Goal: Navigation & Orientation: Find specific page/section

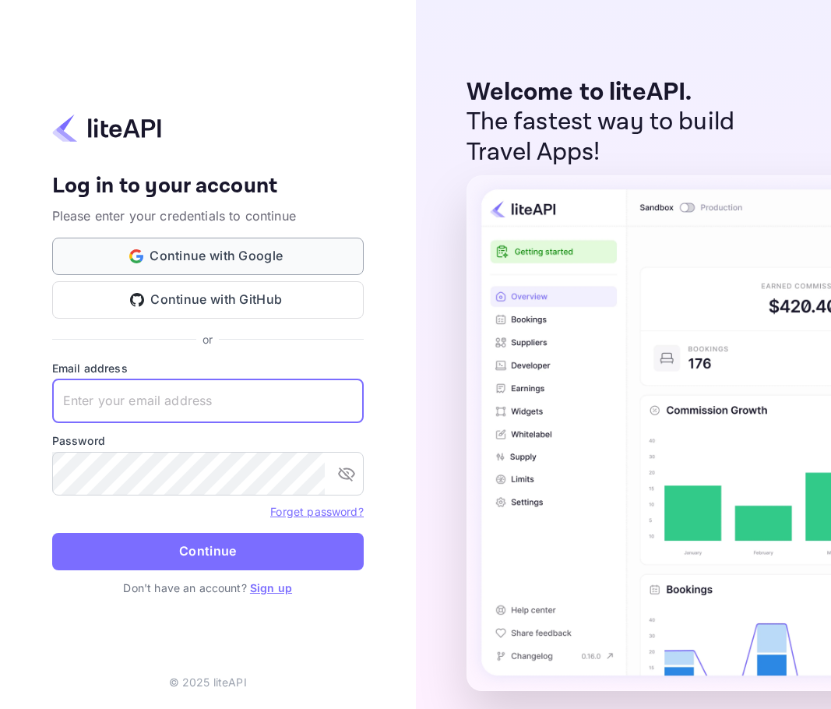
click at [232, 257] on button "Continue with Google" at bounding box center [208, 256] width 312 height 37
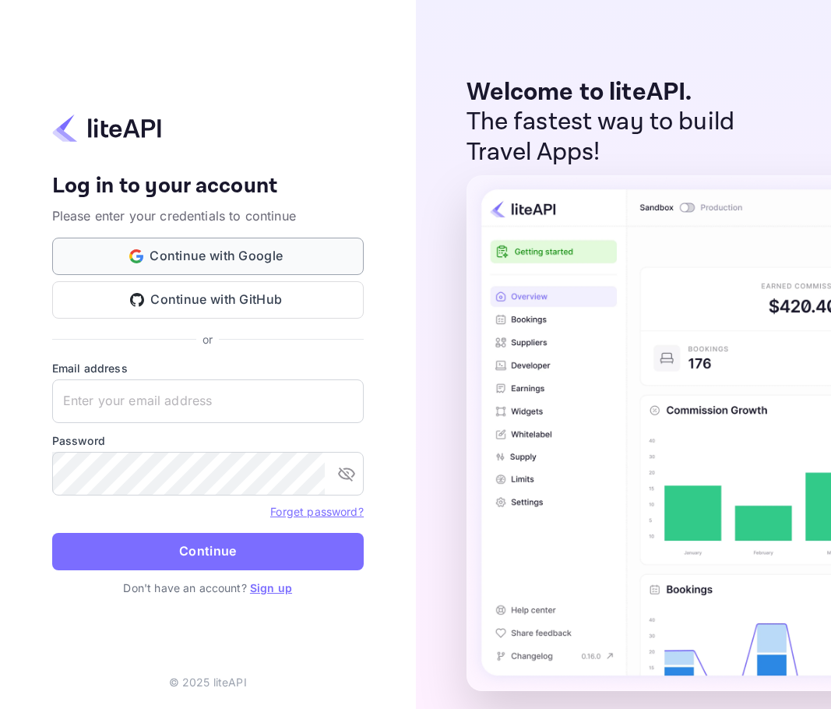
click at [268, 253] on button "Continue with Google" at bounding box center [208, 256] width 312 height 37
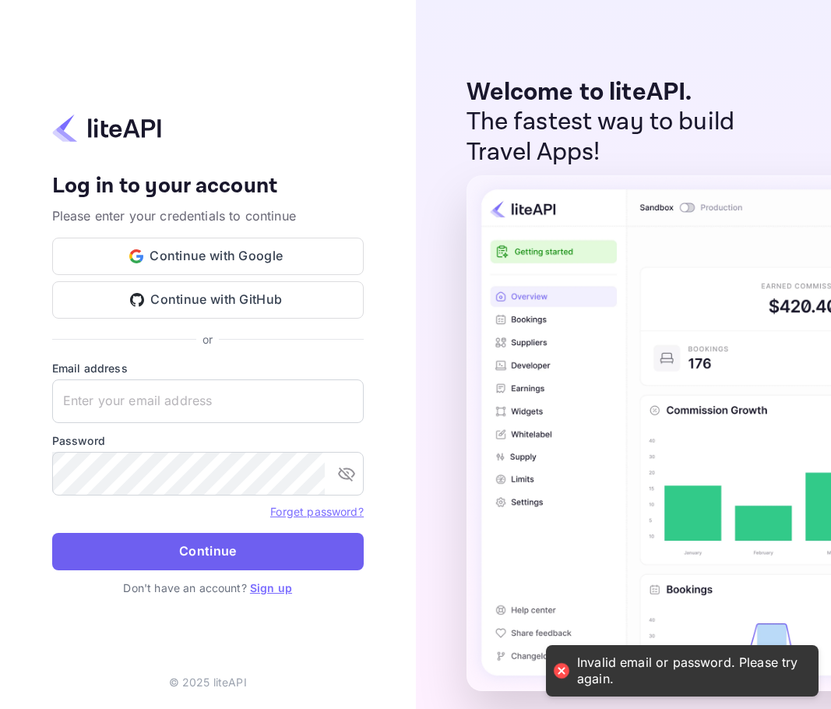
click at [217, 555] on button "Continue" at bounding box center [208, 551] width 312 height 37
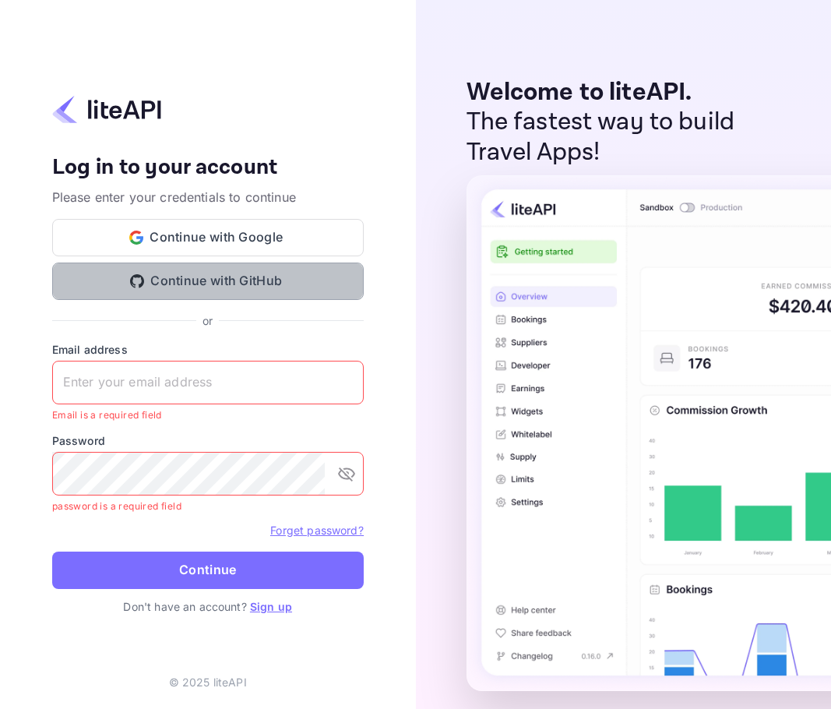
click at [252, 277] on button "Continue with GitHub" at bounding box center [208, 280] width 312 height 37
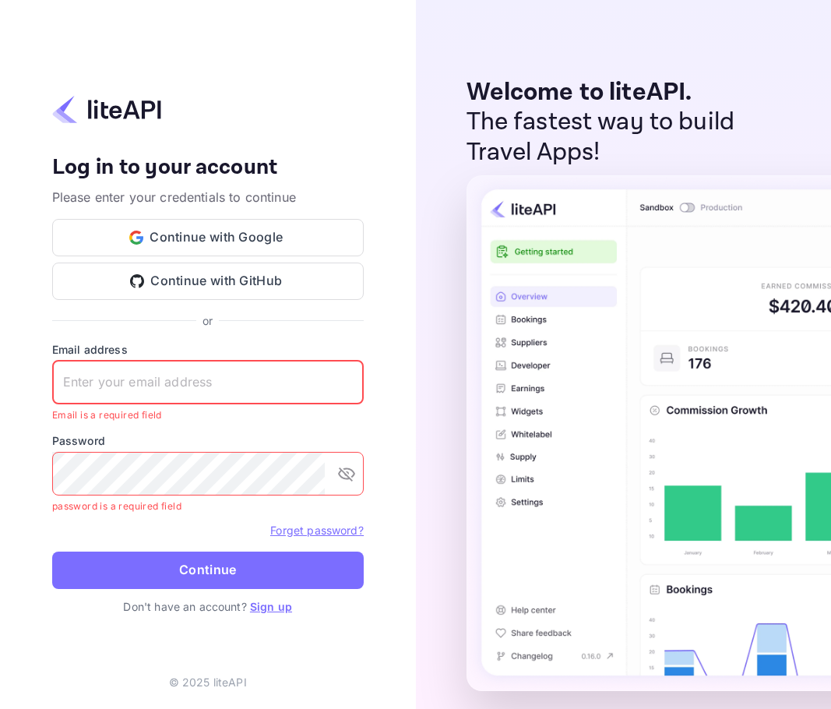
click at [196, 386] on input "text" at bounding box center [208, 383] width 312 height 44
click at [317, 334] on div "Your account has been created successfully, a confirmation link has been sent t…" at bounding box center [208, 354] width 312 height 520
click at [290, 284] on button "Continue with GitHub" at bounding box center [208, 280] width 312 height 37
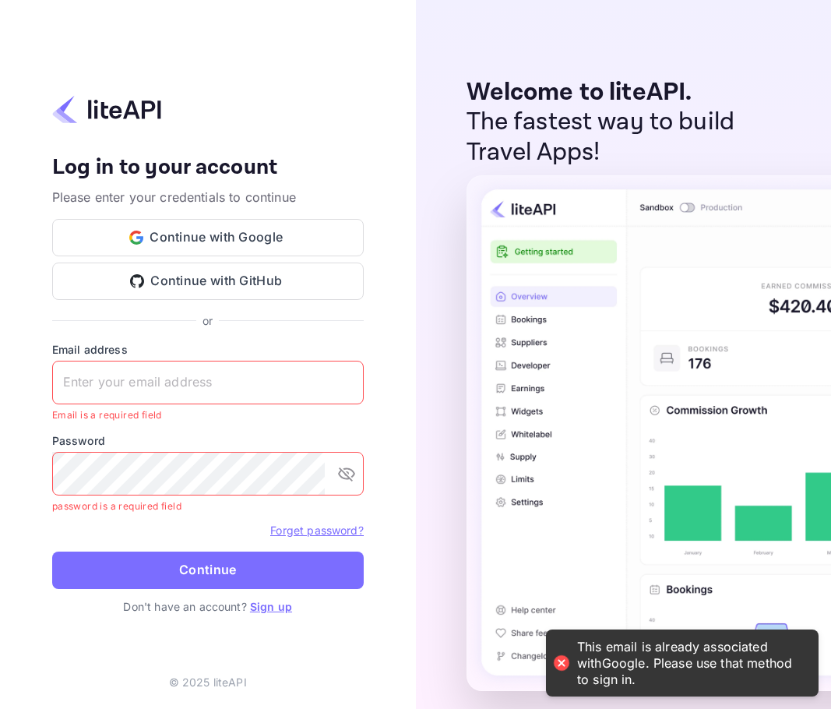
click at [212, 366] on input "text" at bounding box center [208, 383] width 312 height 44
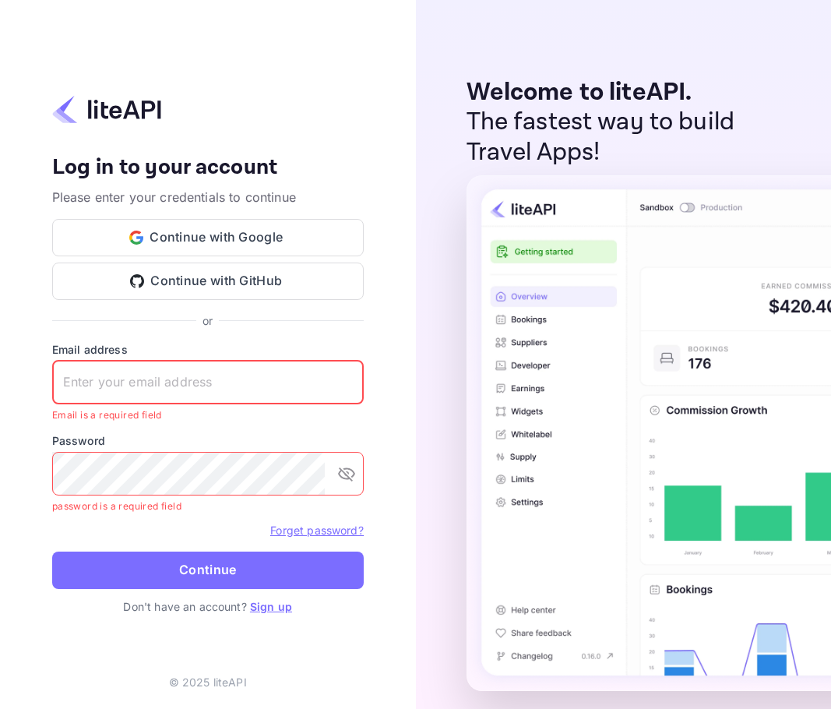
click at [222, 368] on input "text" at bounding box center [208, 383] width 312 height 44
click at [144, 379] on input "text" at bounding box center [208, 383] width 312 height 44
click at [233, 387] on input "text" at bounding box center [208, 383] width 312 height 44
paste input "nimrod.resulta@gmail.com"
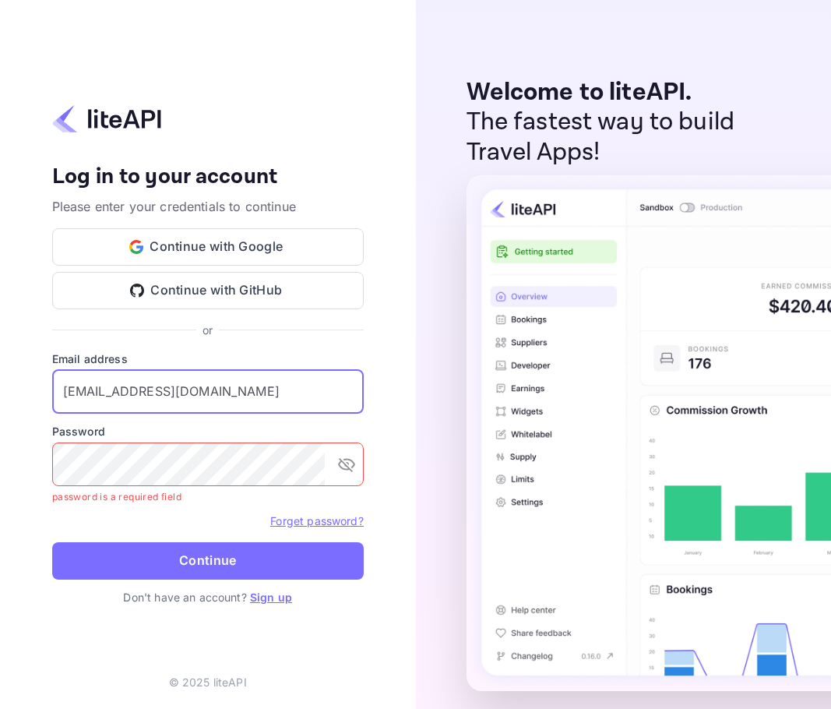
type input "nimrod.resulta@gmail.com"
click at [208, 423] on label "Password" at bounding box center [208, 431] width 312 height 16
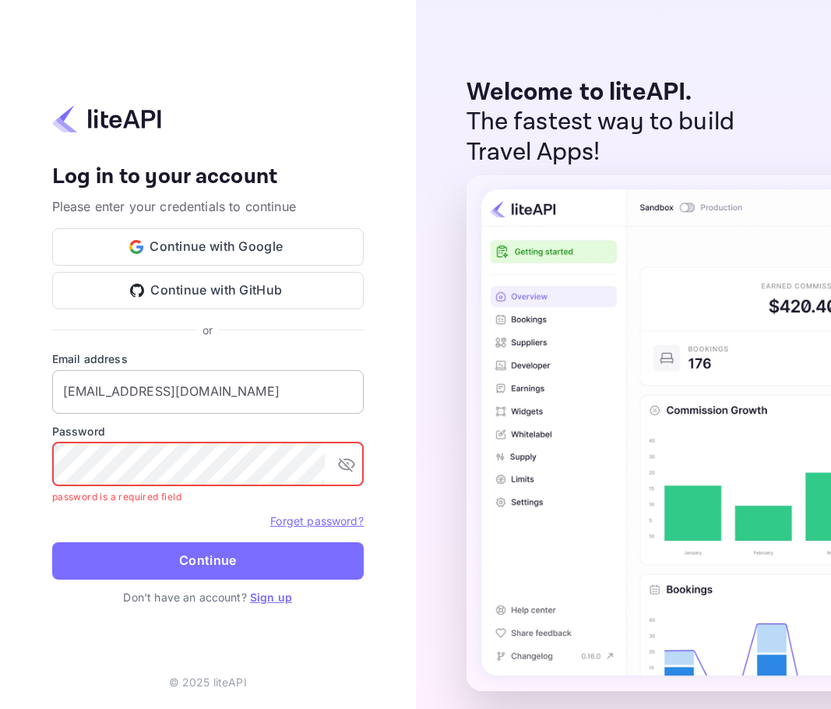
click at [261, 396] on input "nimrod.resulta@gmail.com" at bounding box center [208, 392] width 312 height 44
click at [6, 611] on div "Your account has been created successfully, a confirmation link has been sent t…" at bounding box center [208, 354] width 416 height 709
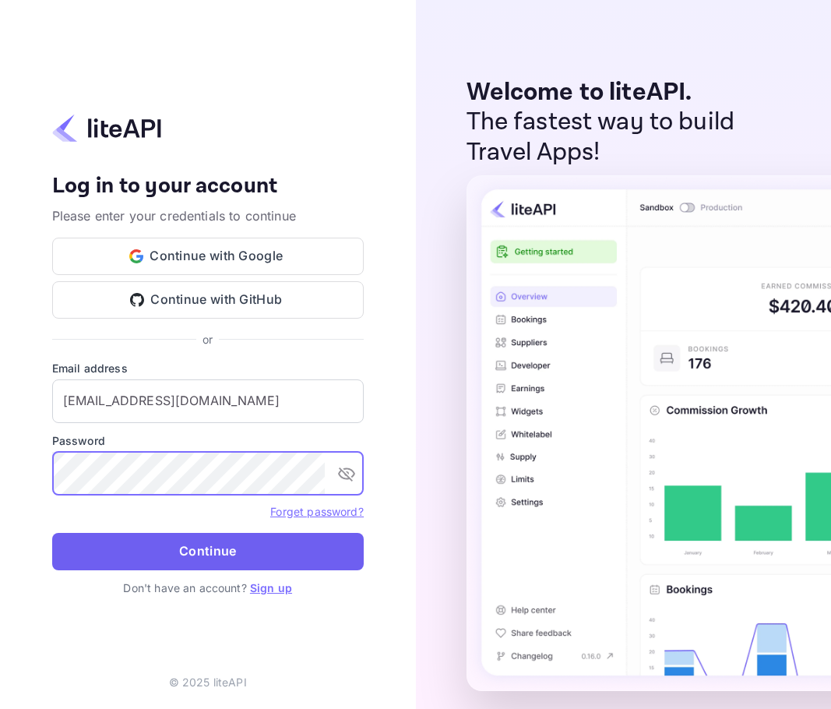
click at [178, 547] on button "Continue" at bounding box center [208, 551] width 312 height 37
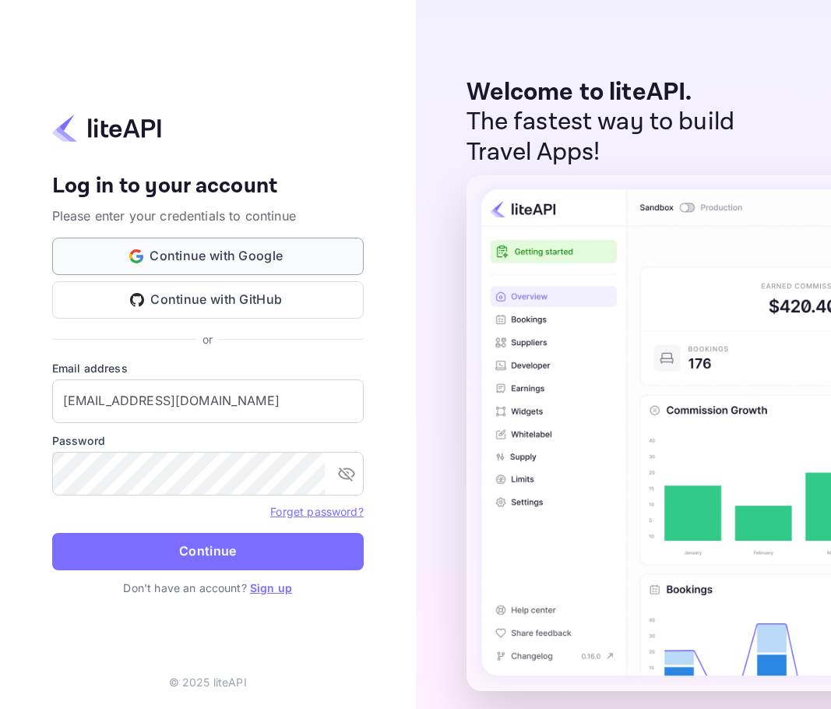
click at [248, 239] on button "Continue with Google" at bounding box center [208, 256] width 312 height 37
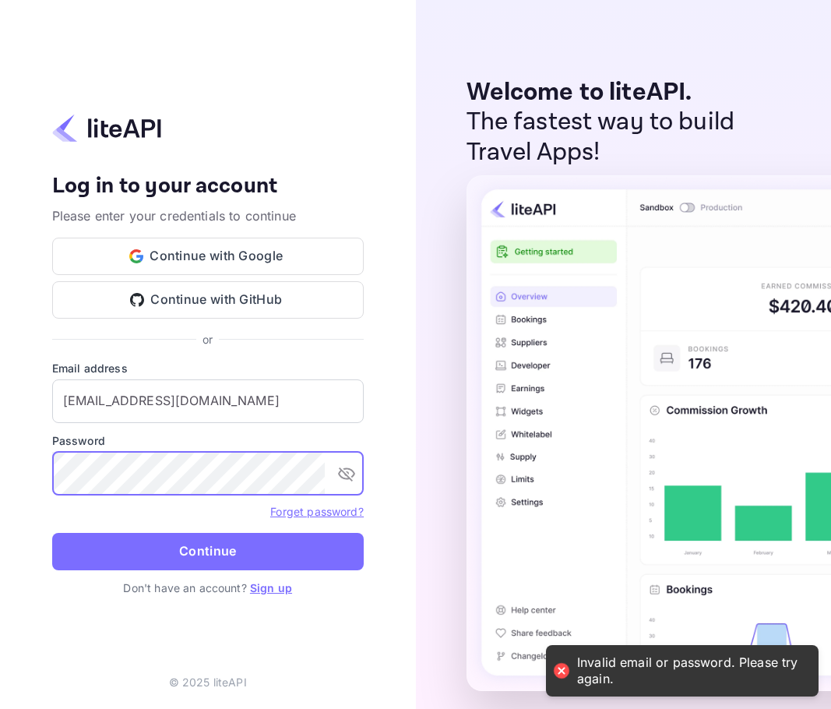
click at [20, 468] on div "Your account has been created successfully, a confirmation link has been sent t…" at bounding box center [208, 354] width 416 height 709
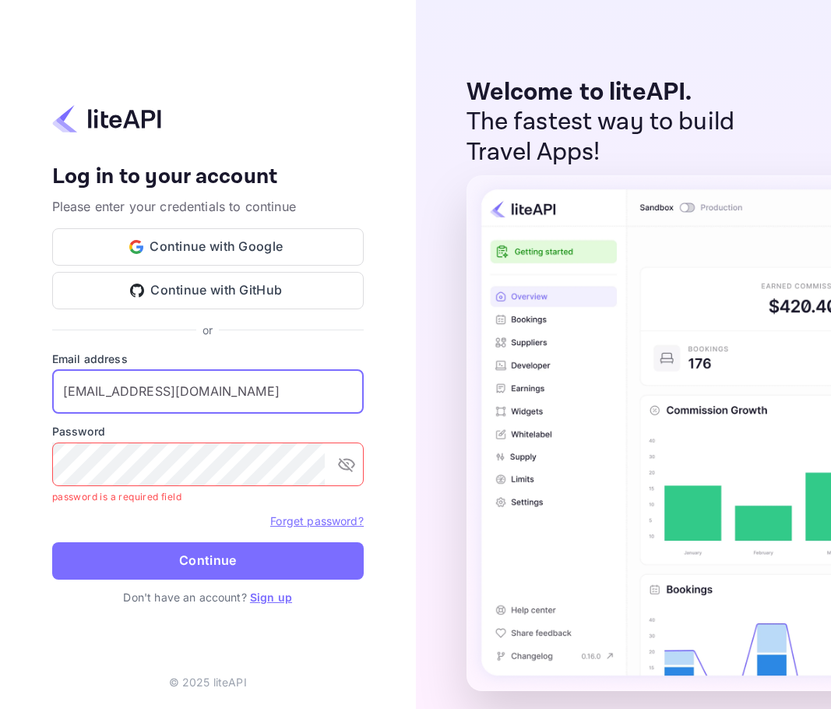
drag, startPoint x: 289, startPoint y: 395, endPoint x: -92, endPoint y: 396, distance: 380.9
click at [0, 396] on html "Invalid email or password. Please try again. Your account has been created succ…" at bounding box center [415, 354] width 831 height 709
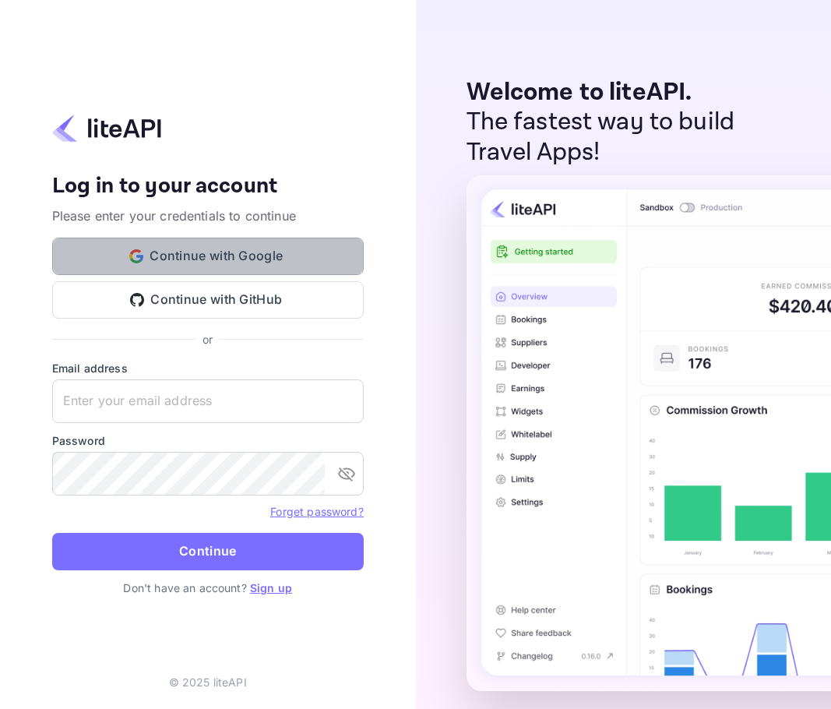
click at [152, 258] on button "Continue with Google" at bounding box center [208, 256] width 312 height 37
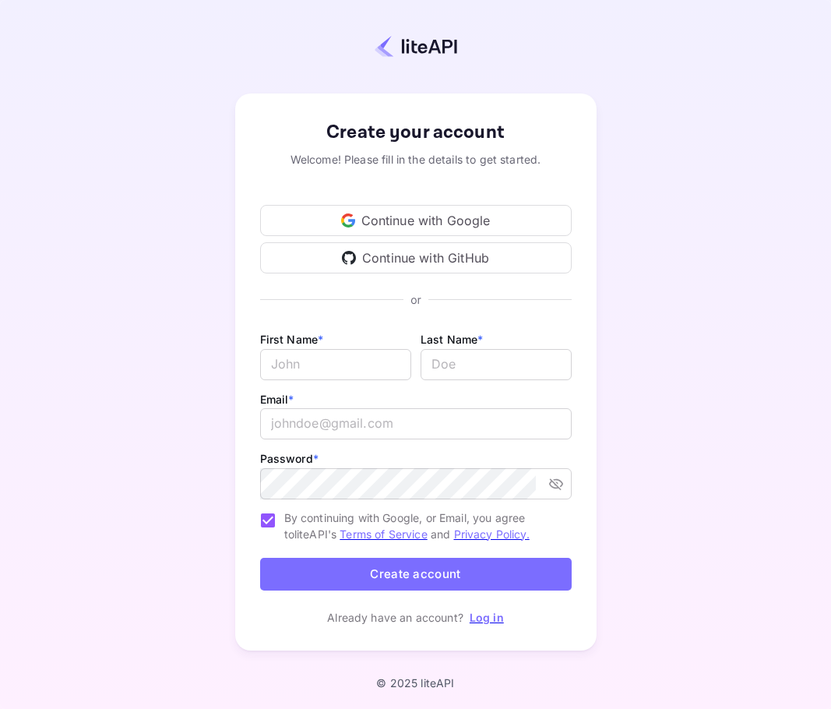
click at [461, 210] on div "Continue with Google" at bounding box center [416, 220] width 312 height 31
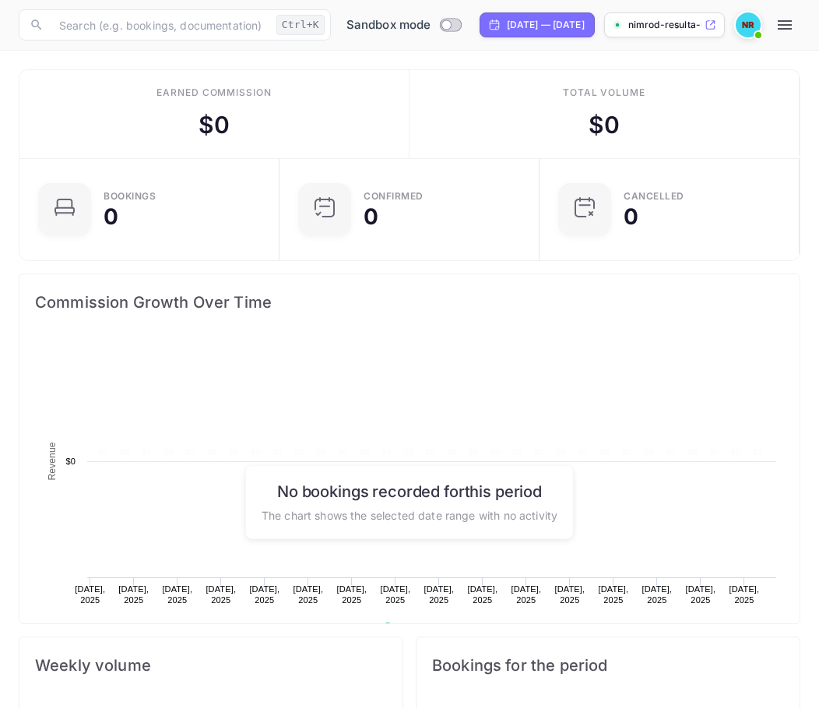
scroll to position [241, 372]
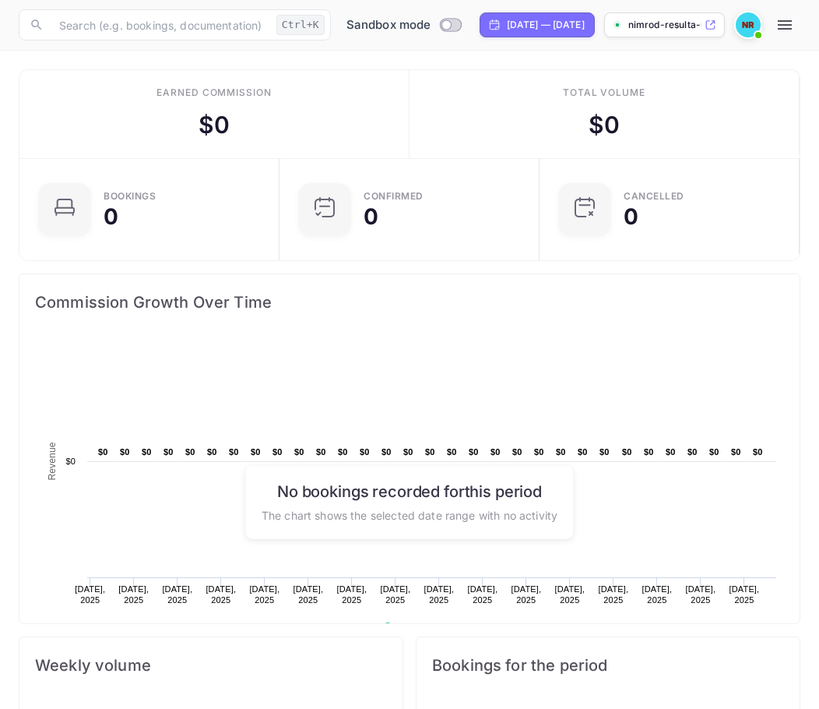
click at [790, 30] on icon "button" at bounding box center [785, 24] width 14 height 9
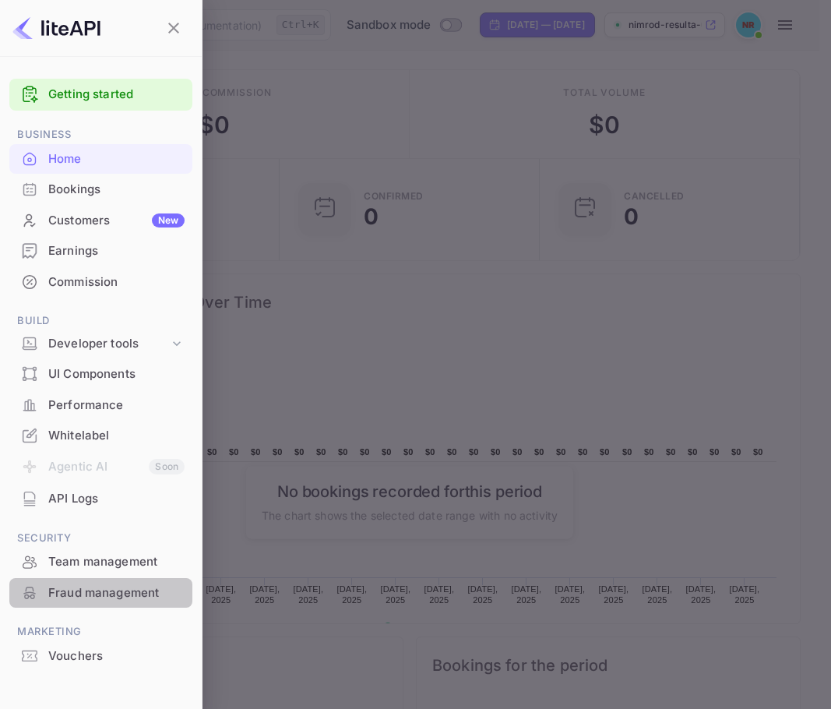
click at [80, 601] on div "Fraud management" at bounding box center [116, 593] width 136 height 18
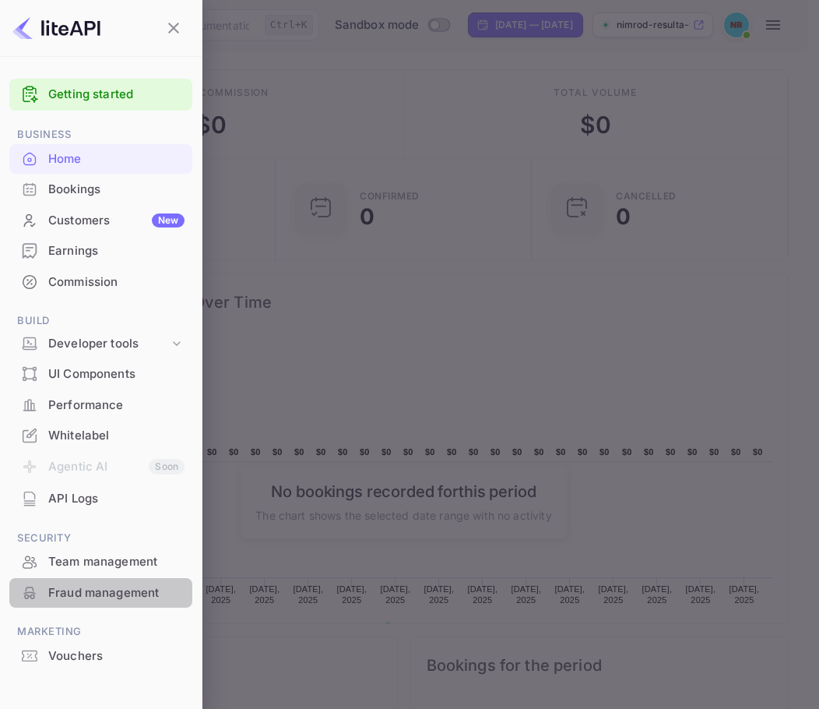
scroll to position [12, 12]
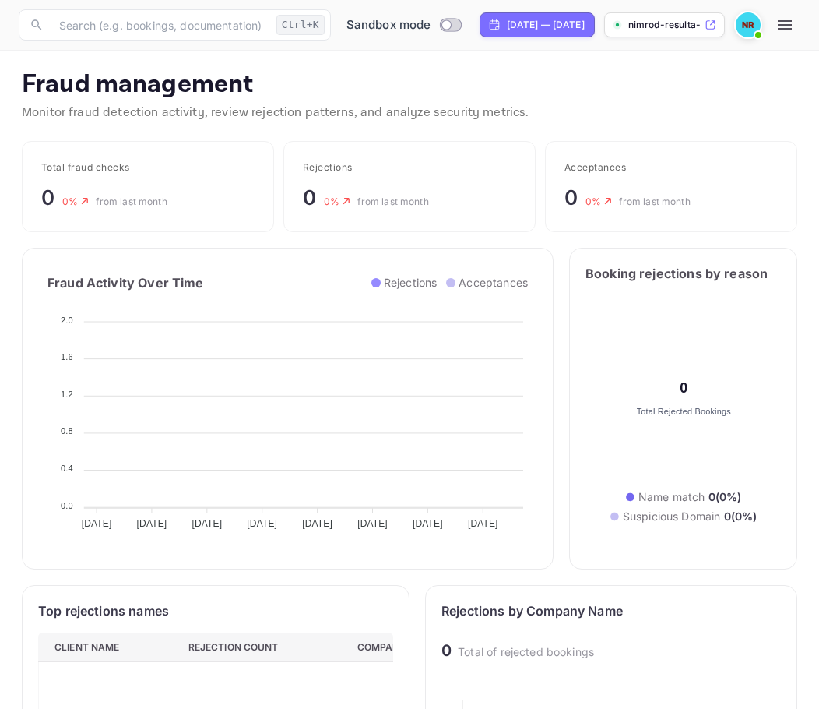
scroll to position [308, 328]
click at [808, 115] on main "Fraud management Monitor fraud detection activity, review rejection patterns, a…" at bounding box center [409, 686] width 819 height 1271
